Goal: Task Accomplishment & Management: Use online tool/utility

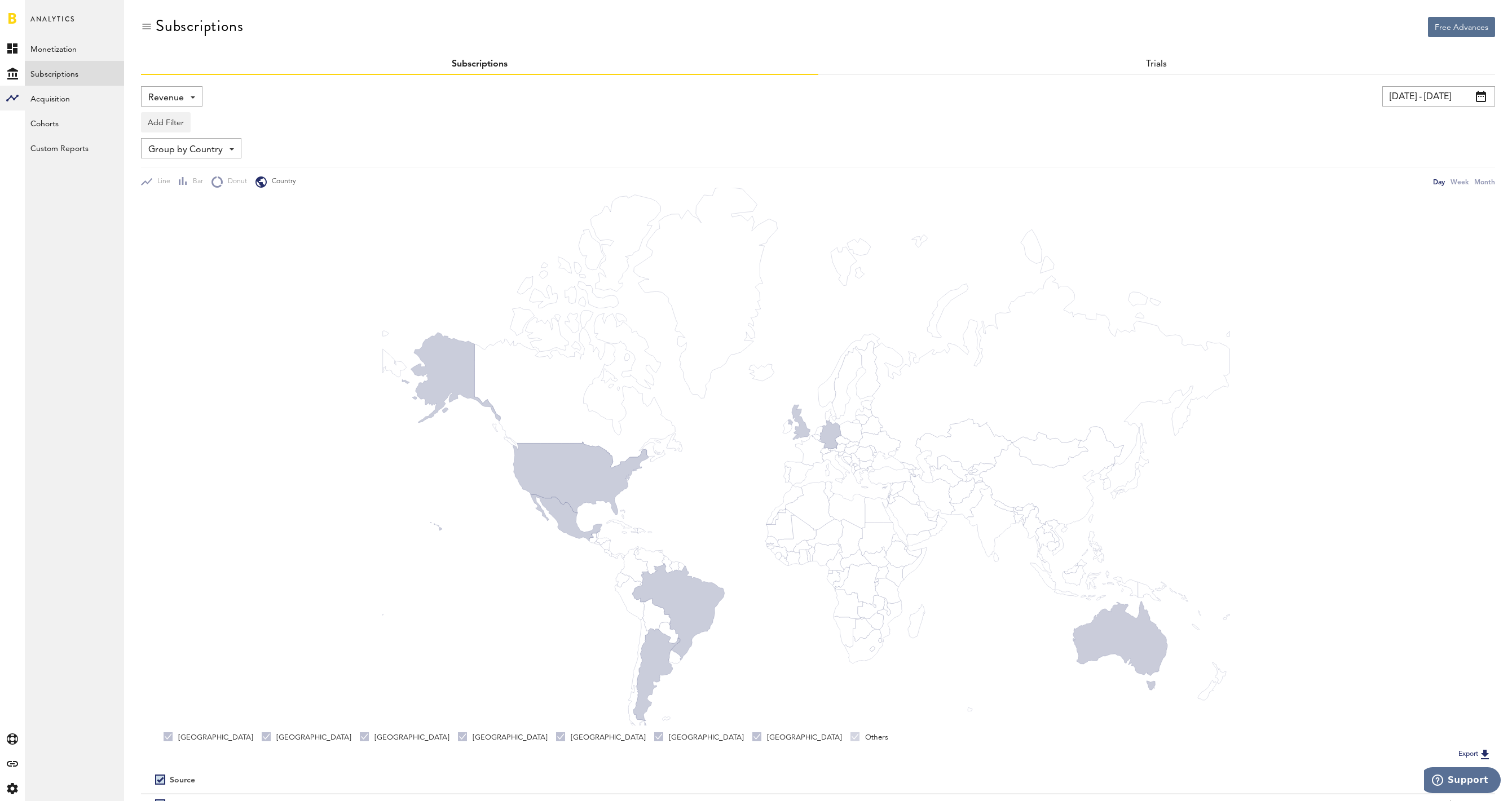
click at [13, 19] on link at bounding box center [12, 18] width 8 height 11
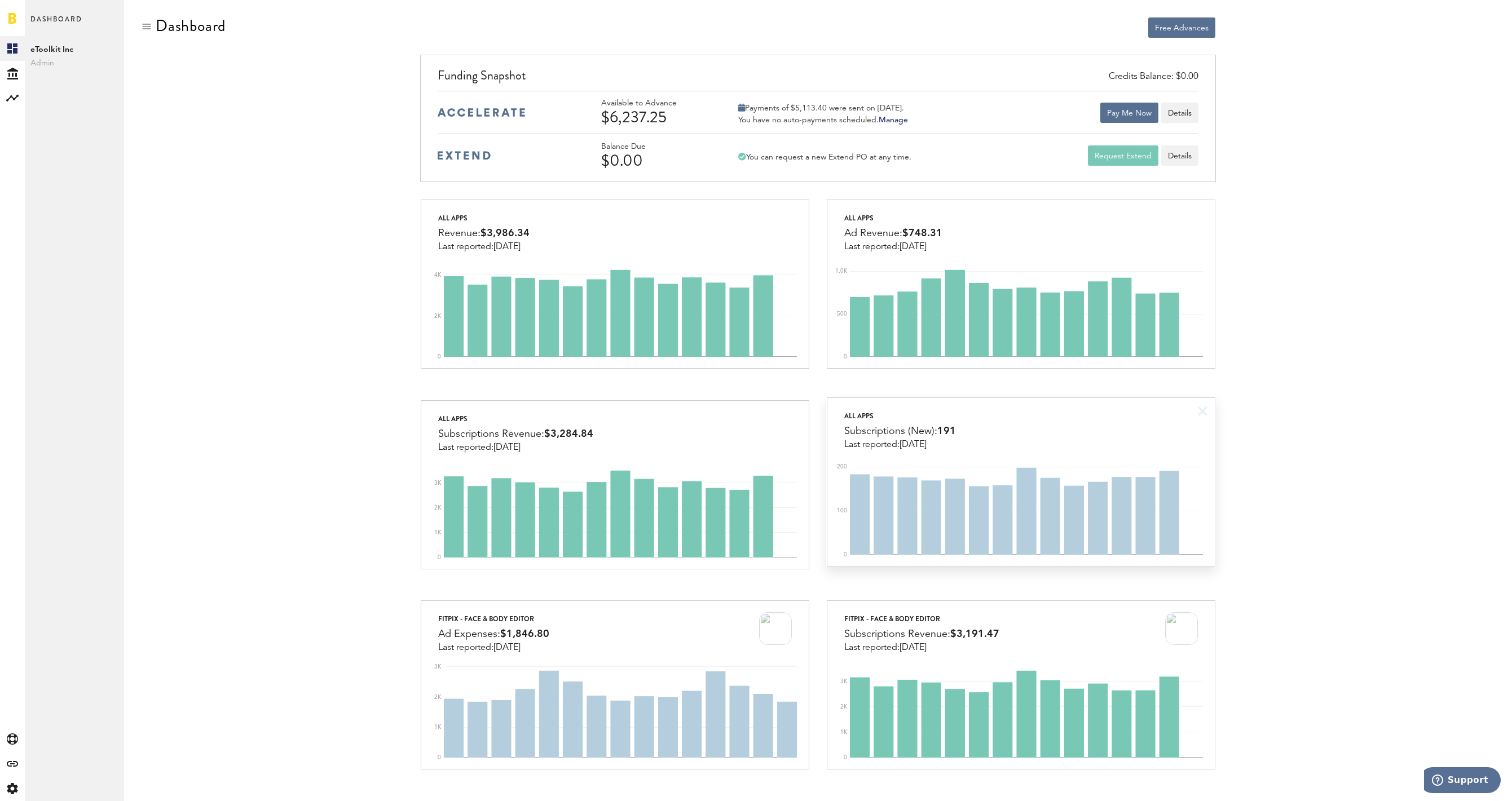
click at [1098, 436] on div "All apps Subscriptions (New): 191 Last reported: [DATE]" at bounding box center [1020, 423] width 387 height 52
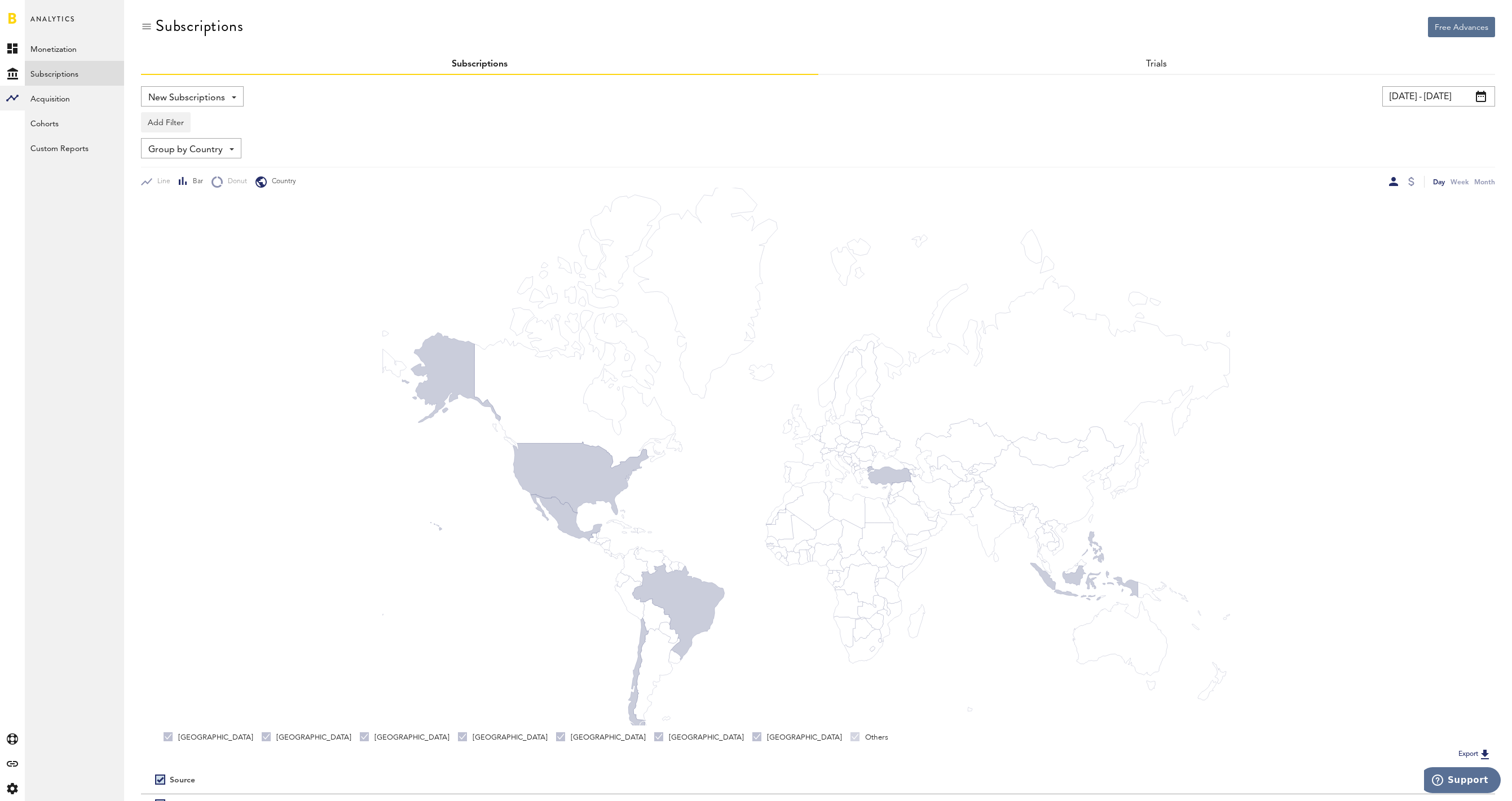
click at [184, 180] on div at bounding box center [183, 182] width 9 height 10
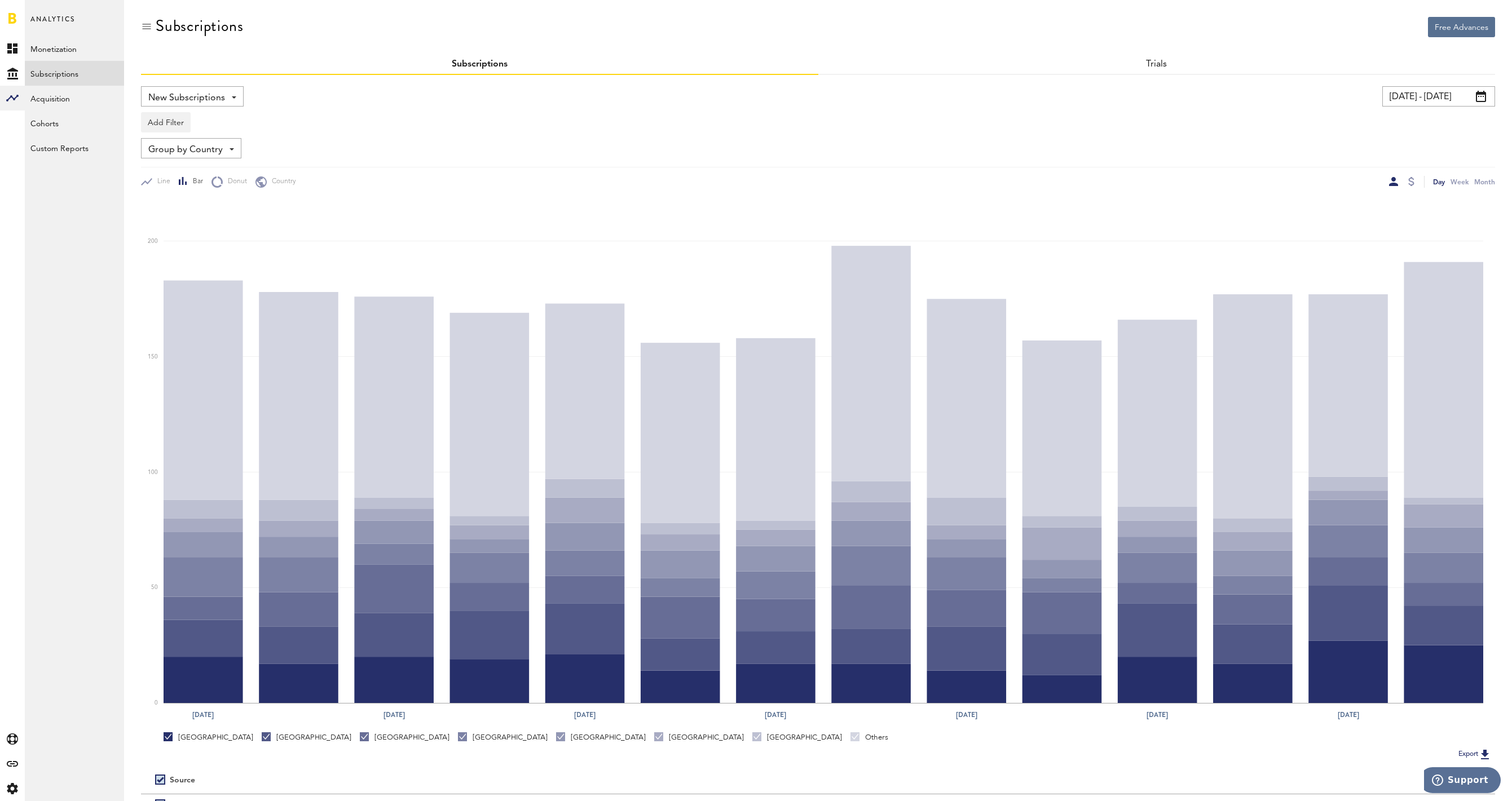
click at [208, 151] on span "Group by Country" at bounding box center [185, 149] width 75 height 19
click at [191, 190] on span "Group by App" at bounding box center [209, 195] width 114 height 19
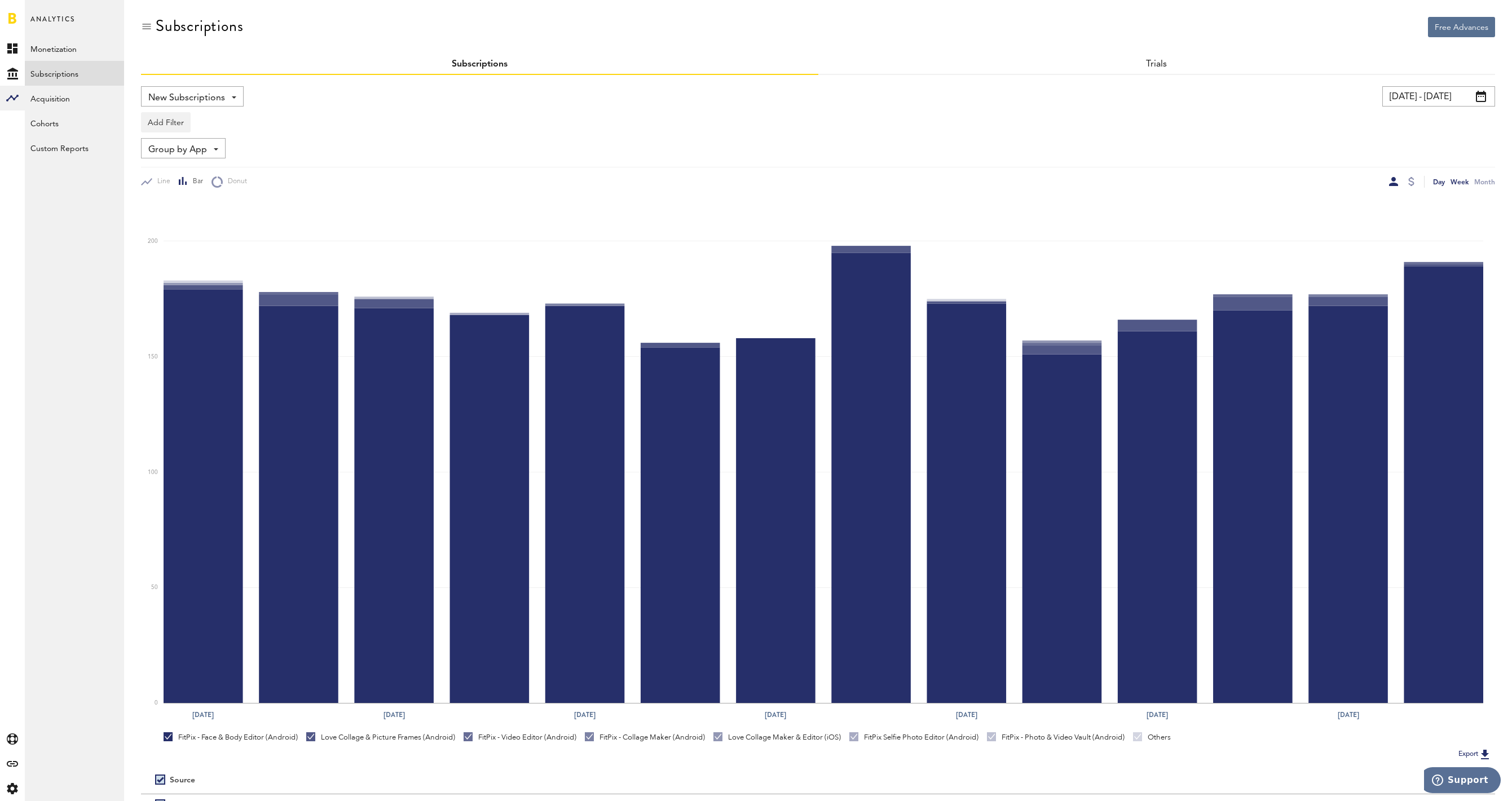
click at [1463, 182] on div "Week" at bounding box center [1459, 181] width 18 height 12
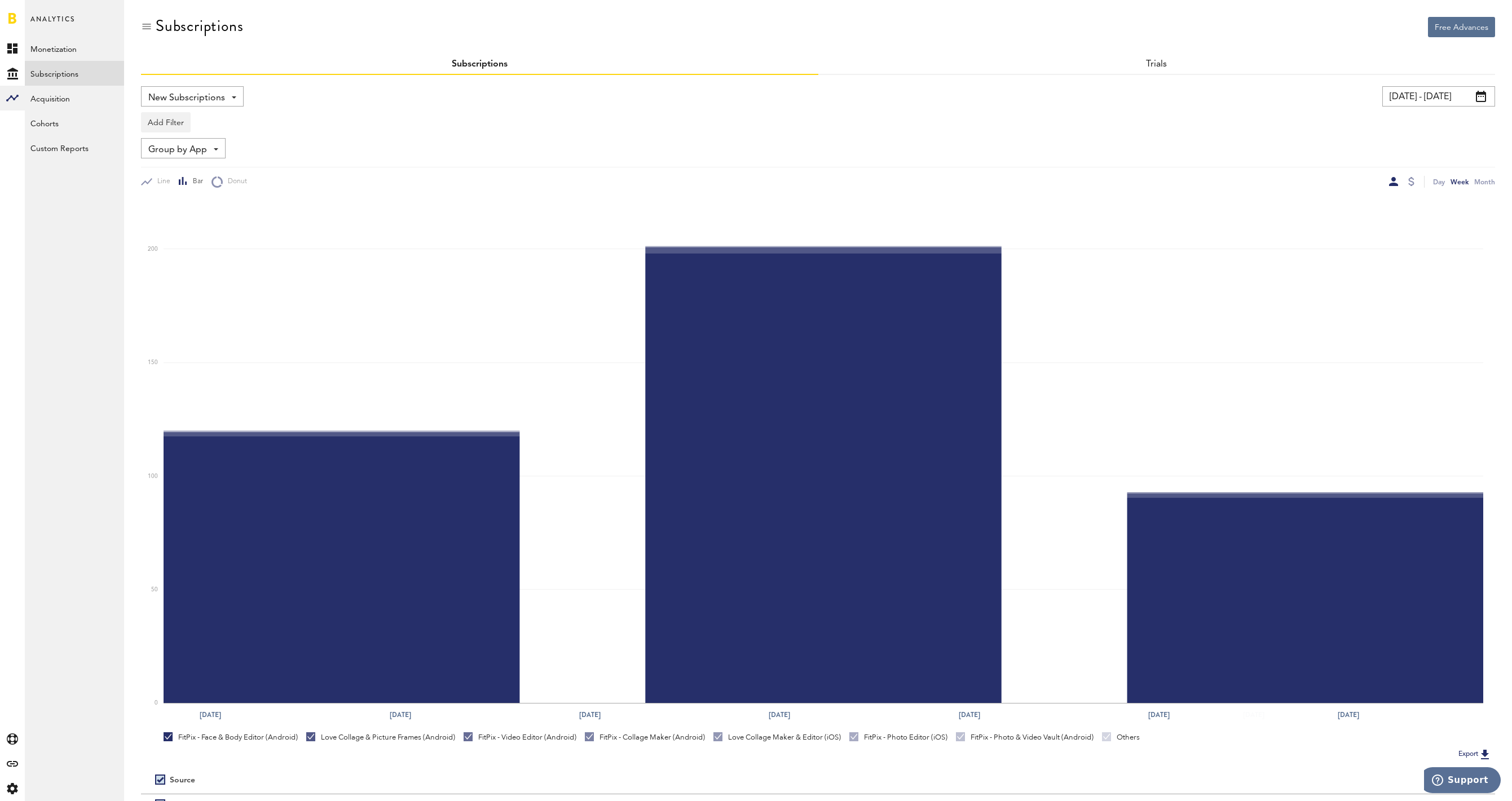
click at [1442, 97] on input "[DATE] - [DATE]" at bounding box center [1439, 96] width 113 height 20
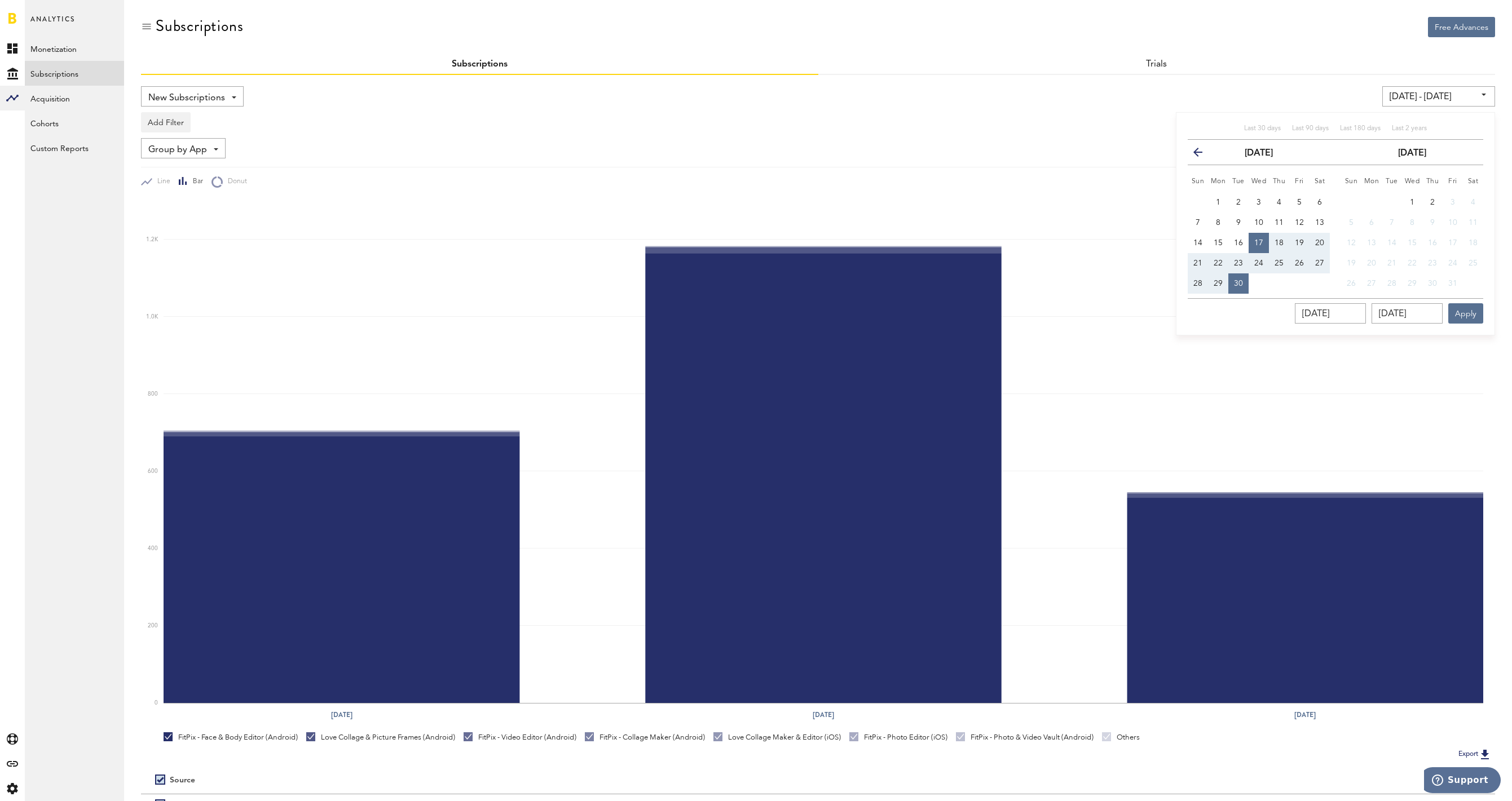
click at [1202, 154] on icon "button" at bounding box center [1202, 154] width 0 height 0
click at [1357, 130] on span "Last 180 days" at bounding box center [1360, 129] width 40 height 7
type input "[DATE] - [DATE]"
type input "[DATE]"
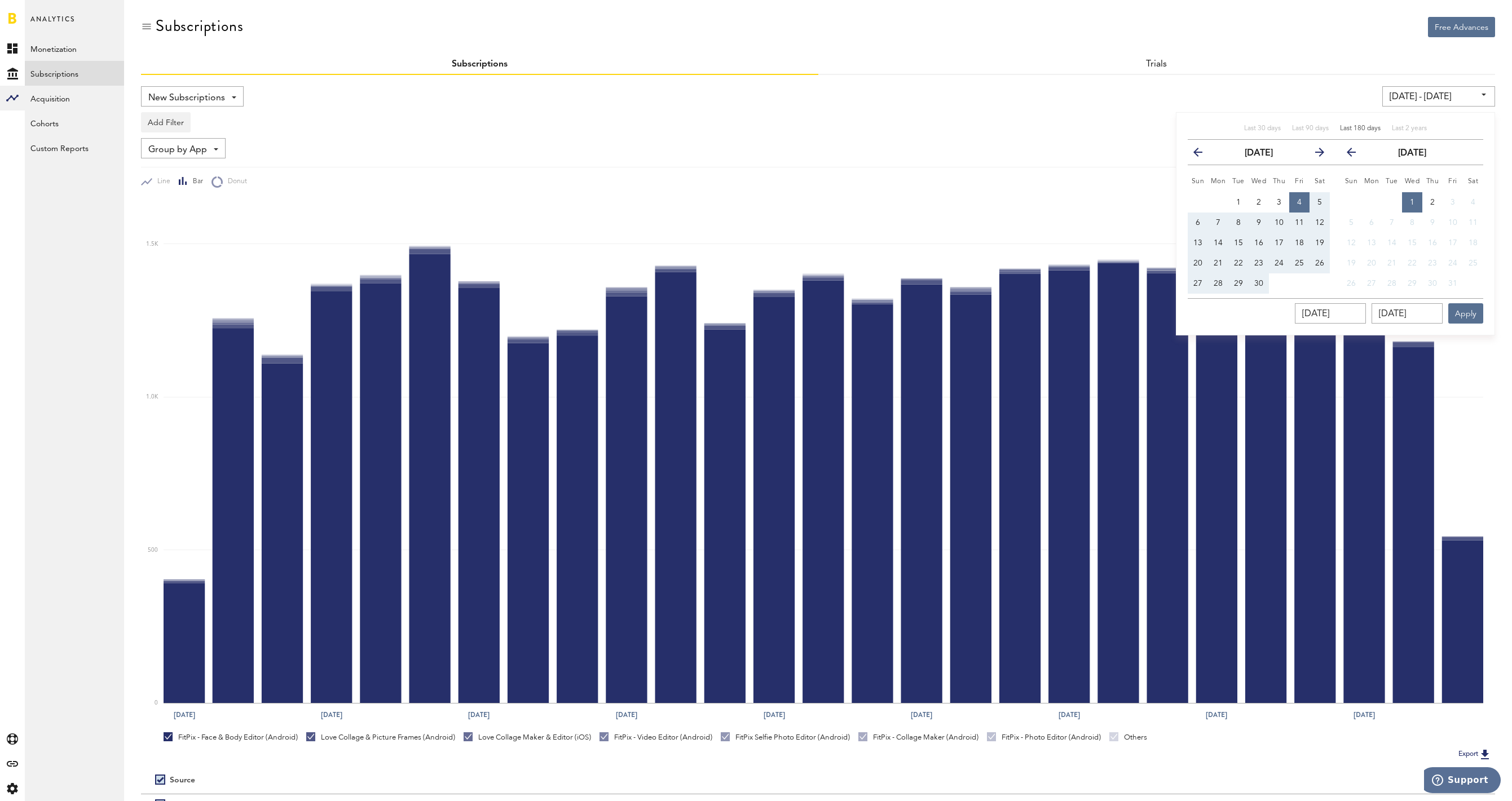
click at [949, 154] on div "Group by App Group by Platform Group by App Group by Subscription Group by Subs…" at bounding box center [818, 148] width 1354 height 20
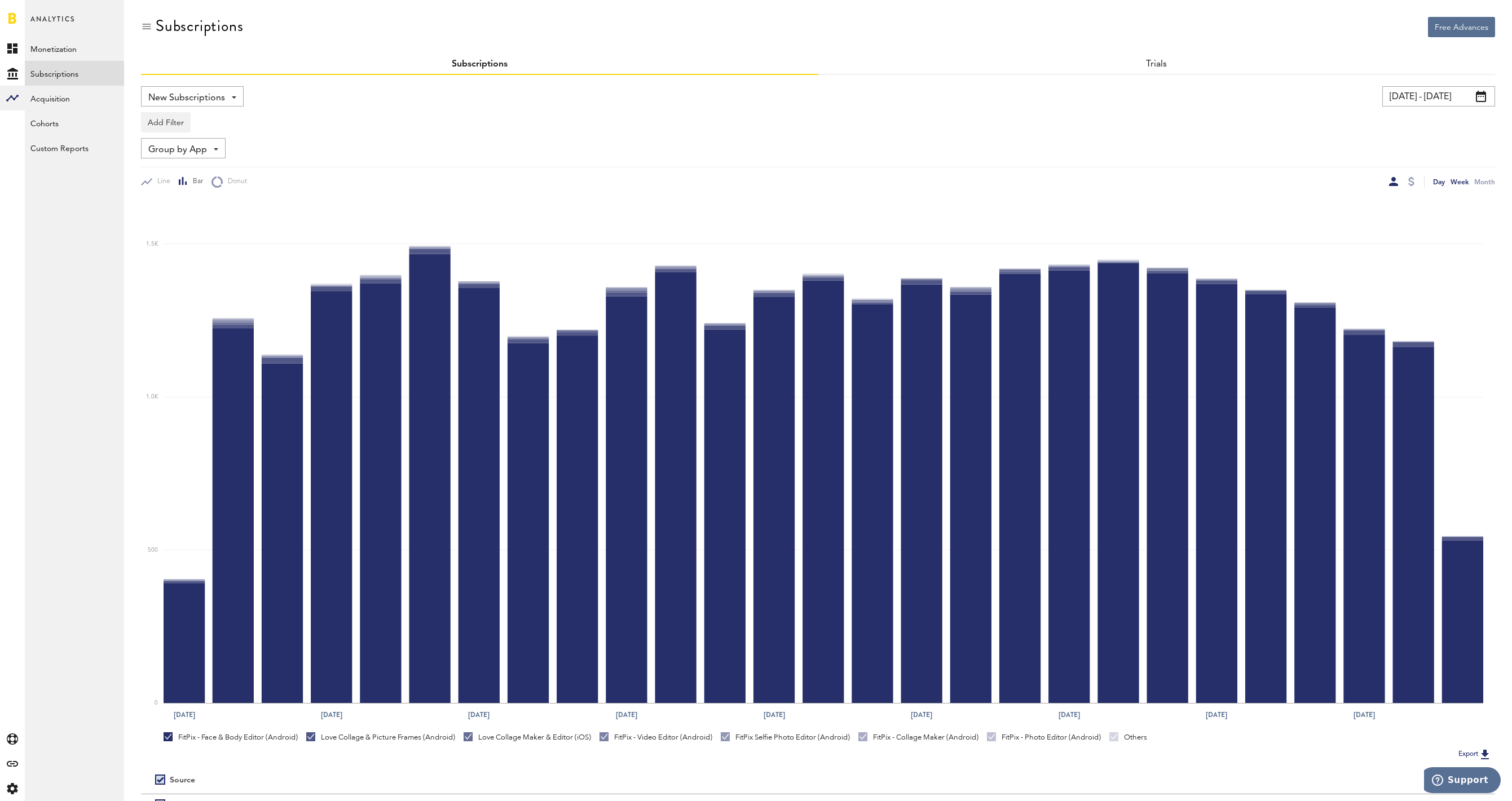
click at [1437, 184] on div "Day" at bounding box center [1439, 181] width 12 height 12
